Goal: Navigation & Orientation: Find specific page/section

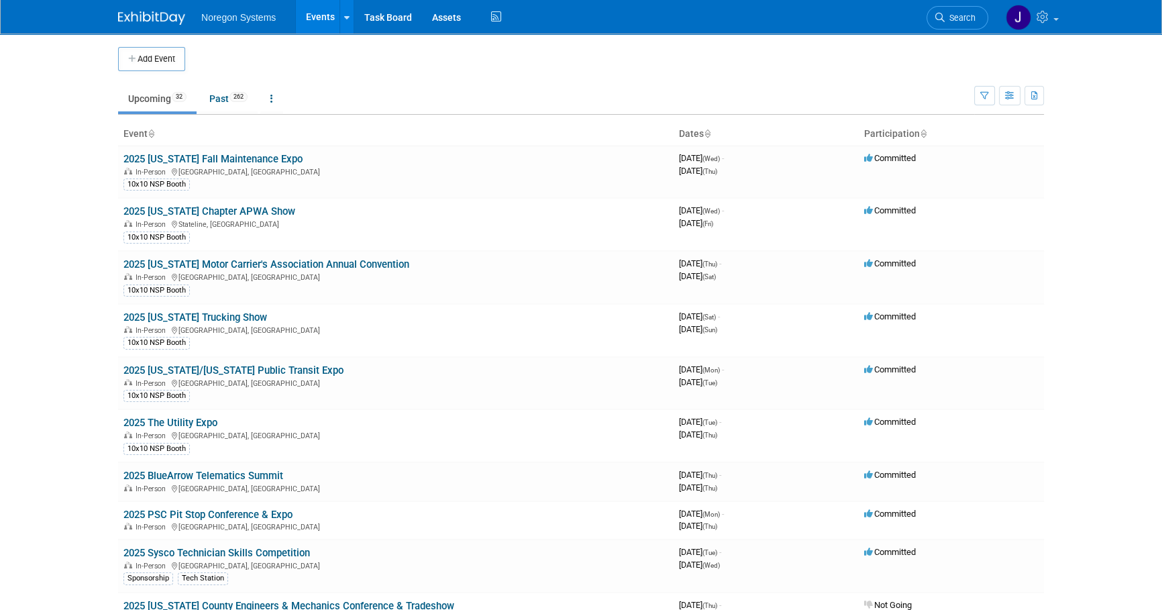
click at [1130, 330] on body "Noregon Systems Events Add Event Bulk Upload Events Shareable Event Boards Rece…" at bounding box center [581, 305] width 1162 height 610
click at [220, 95] on link "Past 262" at bounding box center [228, 99] width 58 height 26
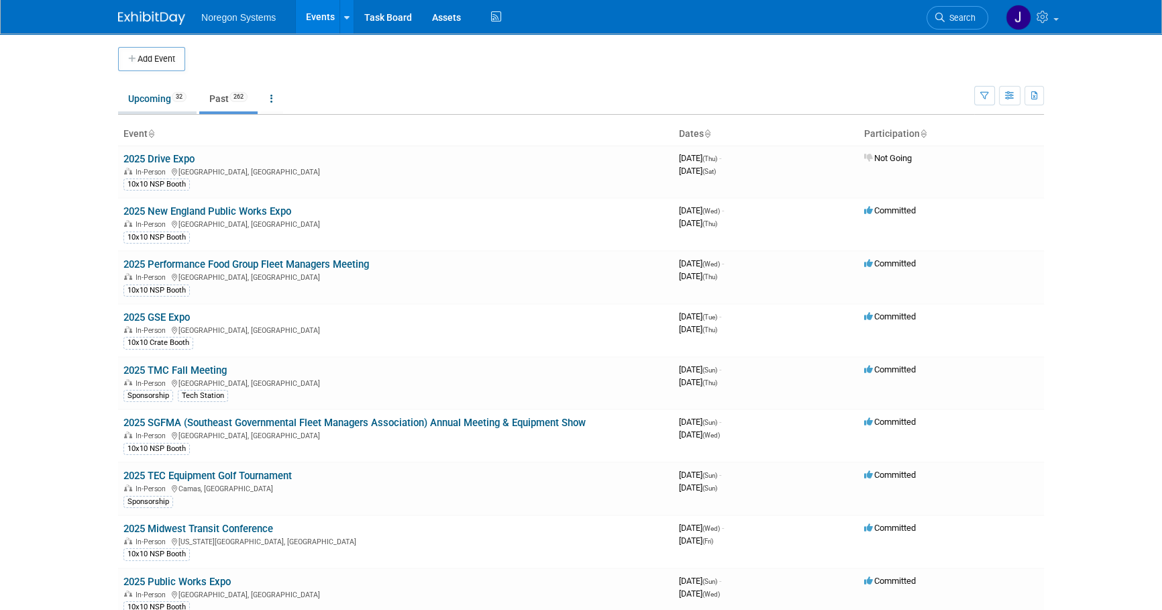
click at [141, 99] on link "Upcoming 32" at bounding box center [157, 99] width 79 height 26
